Goal: Transaction & Acquisition: Purchase product/service

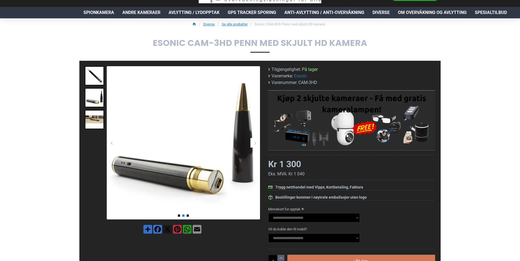
click at [255, 144] on div "Next slide" at bounding box center [255, 143] width 10 height 10
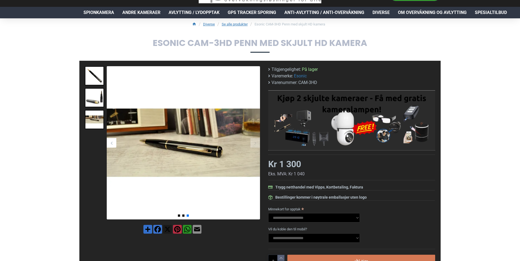
click at [255, 144] on div "Next slide" at bounding box center [255, 143] width 10 height 10
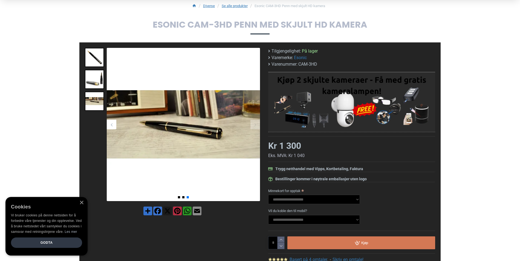
scroll to position [55, 0]
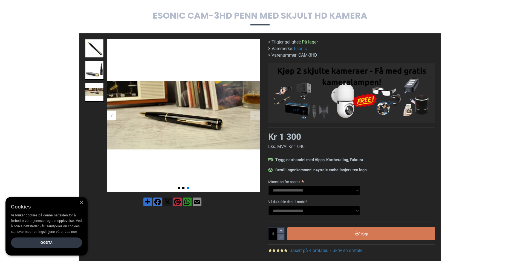
click at [326, 162] on div "Trygg netthandel med Vipps, Kortbetaling, Faktura" at bounding box center [319, 160] width 88 height 6
drag, startPoint x: 326, startPoint y: 162, endPoint x: 307, endPoint y: 162, distance: 18.6
click at [307, 162] on div "Trygg netthandel med Vipps, Kortbetaling, Faktura" at bounding box center [319, 160] width 88 height 6
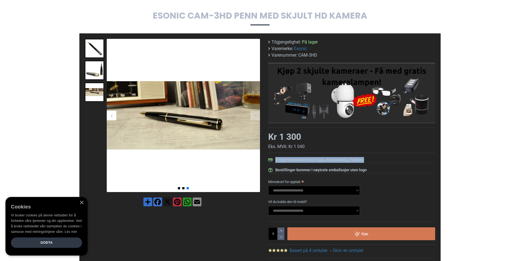
click at [316, 160] on div "Trygg netthandel med Vipps, Kortbetaling, Faktura" at bounding box center [319, 160] width 88 height 6
click at [323, 190] on select "**********" at bounding box center [314, 190] width 92 height 9
click at [323, 208] on select "**********" at bounding box center [314, 210] width 92 height 9
click at [326, 209] on select "**********" at bounding box center [314, 210] width 92 height 9
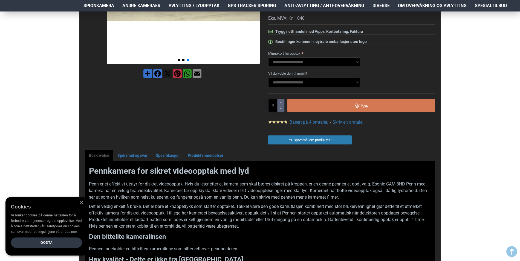
scroll to position [192, 0]
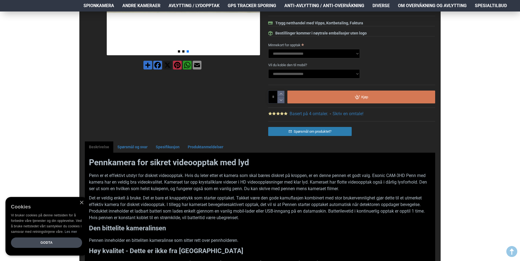
click at [65, 239] on div "Godta" at bounding box center [46, 243] width 71 height 10
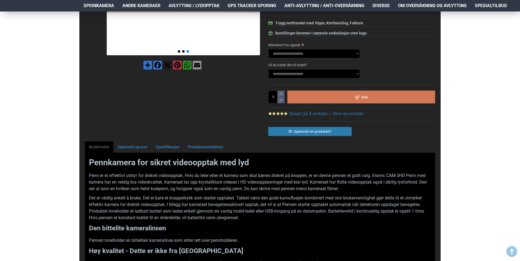
click at [128, 177] on p "Penn er et effektivt utstyr for diskret videoopptak. Hvis du leter etter et kam…" at bounding box center [260, 182] width 342 height 20
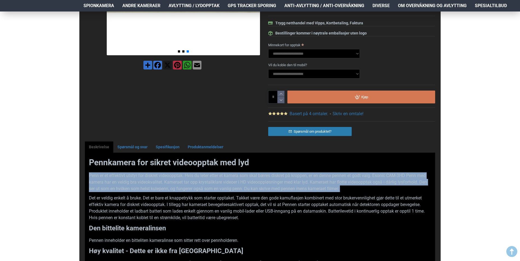
click at [128, 177] on p "Penn er et effektivt utstyr for diskret videoopptak. Hvis du leter etter et kam…" at bounding box center [260, 182] width 342 height 20
drag, startPoint x: 128, startPoint y: 177, endPoint x: 116, endPoint y: 176, distance: 11.5
click at [116, 176] on p "Penn er et effektivt utstyr for diskret videoopptak. Hvis du leter etter et kam…" at bounding box center [260, 182] width 342 height 20
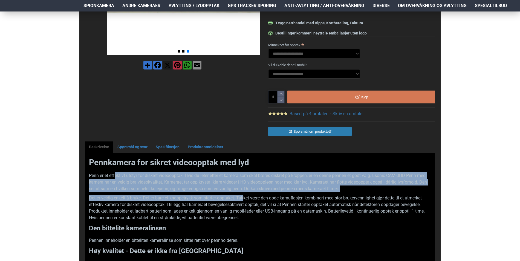
drag, startPoint x: 116, startPoint y: 176, endPoint x: 245, endPoint y: 195, distance: 130.1
drag, startPoint x: 245, startPoint y: 195, endPoint x: 222, endPoint y: 182, distance: 26.5
click at [222, 182] on p "Penn er et effektivt utstyr for diskret videoopptak. Hvis du leter etter et kam…" at bounding box center [260, 182] width 342 height 20
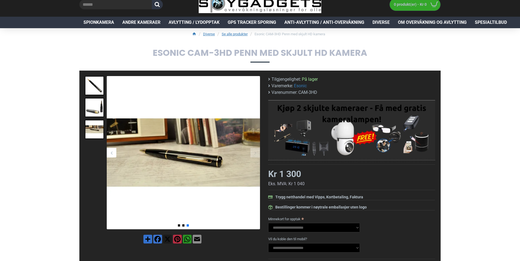
scroll to position [27, 0]
